Goal: Task Accomplishment & Management: Manage account settings

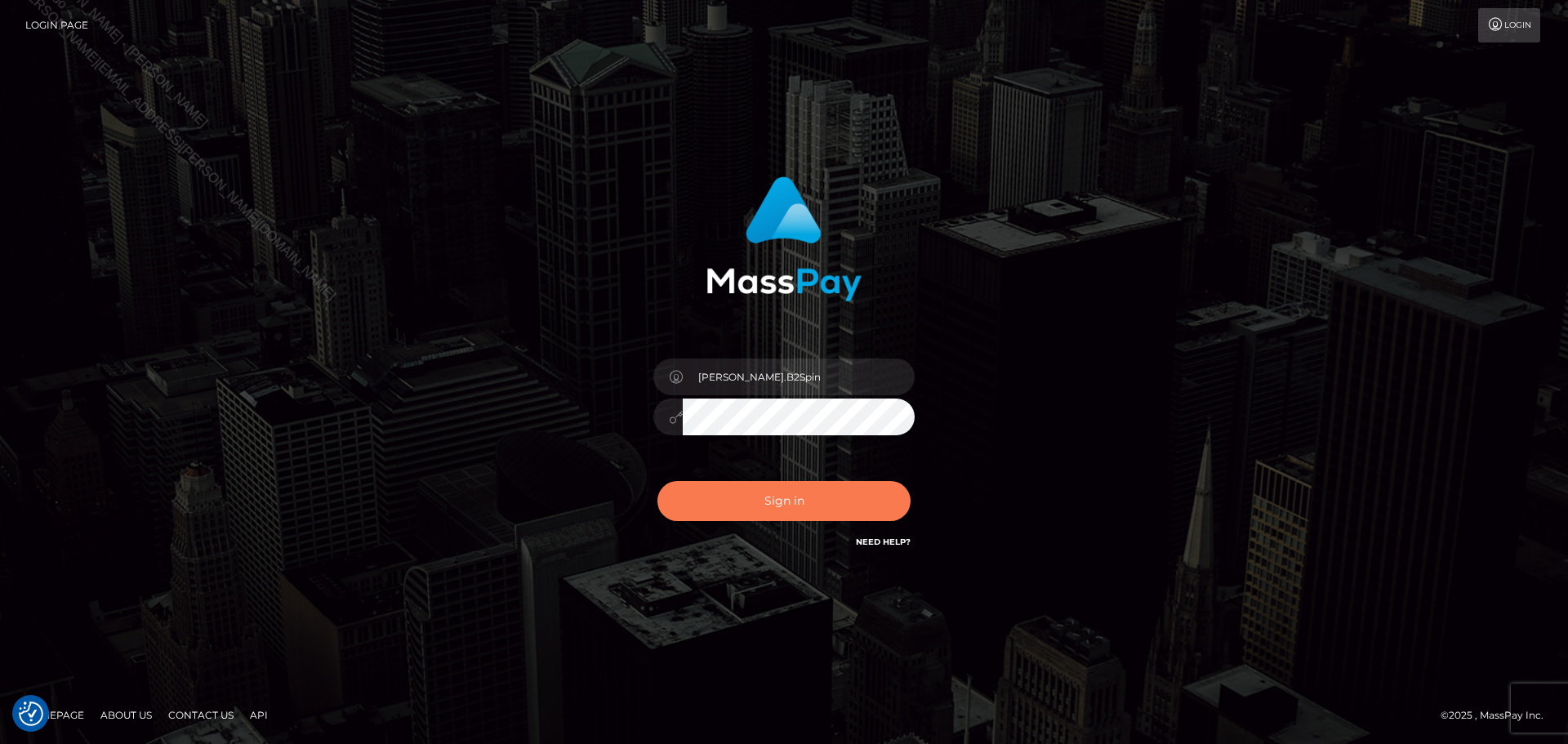
click at [787, 516] on button "Sign in" at bounding box center [784, 501] width 253 height 40
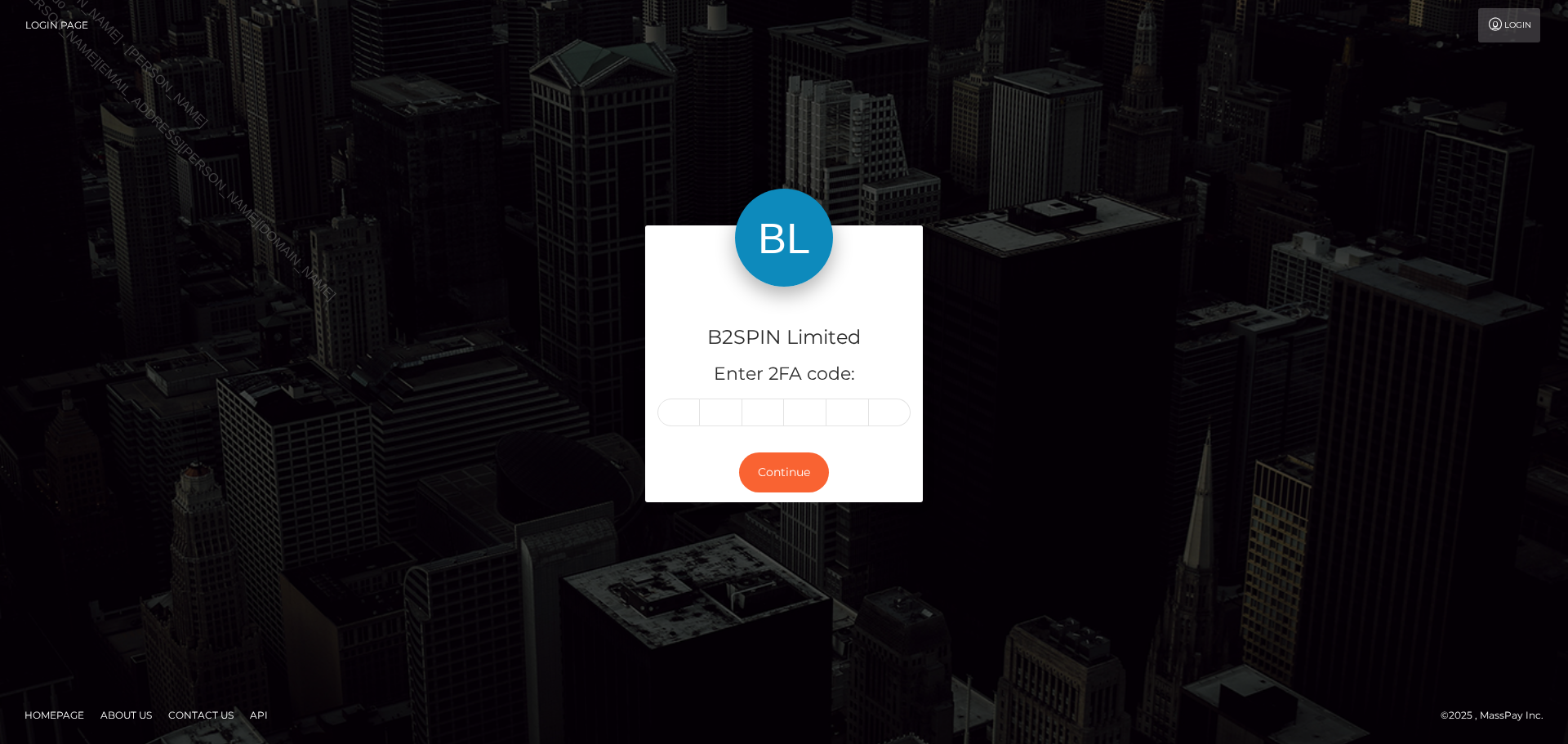
click at [678, 405] on input "text" at bounding box center [679, 412] width 42 height 28
type input "3"
type input "7"
type input "1"
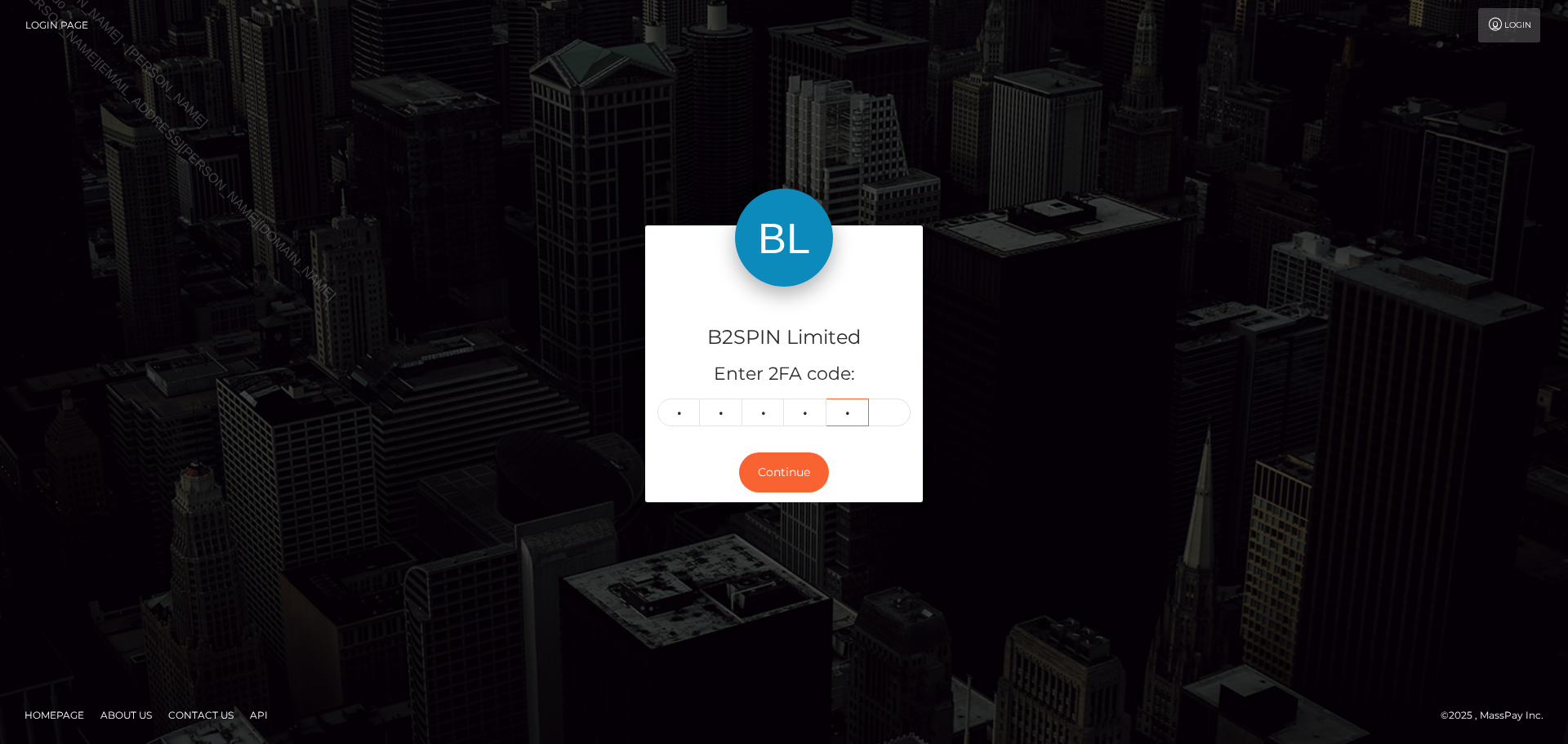
type input "6"
type input "2"
click at [787, 465] on button "Continue" at bounding box center [784, 472] width 90 height 40
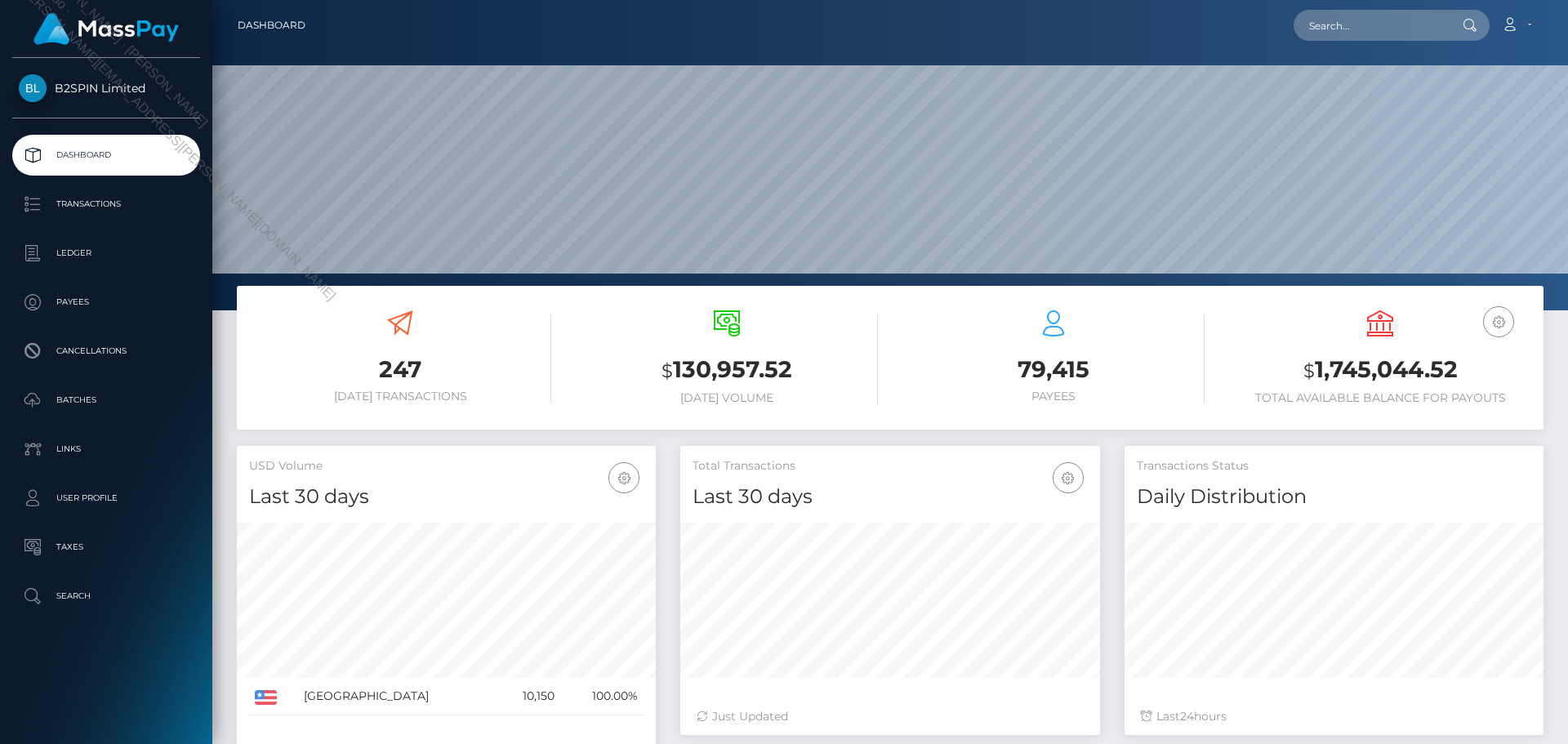
scroll to position [290, 420]
click at [1395, 375] on h3 "$ 1,745,044.52" at bounding box center [1380, 370] width 302 height 34
copy div "$ 1,745,044.52"
